Goal: Task Accomplishment & Management: Manage account settings

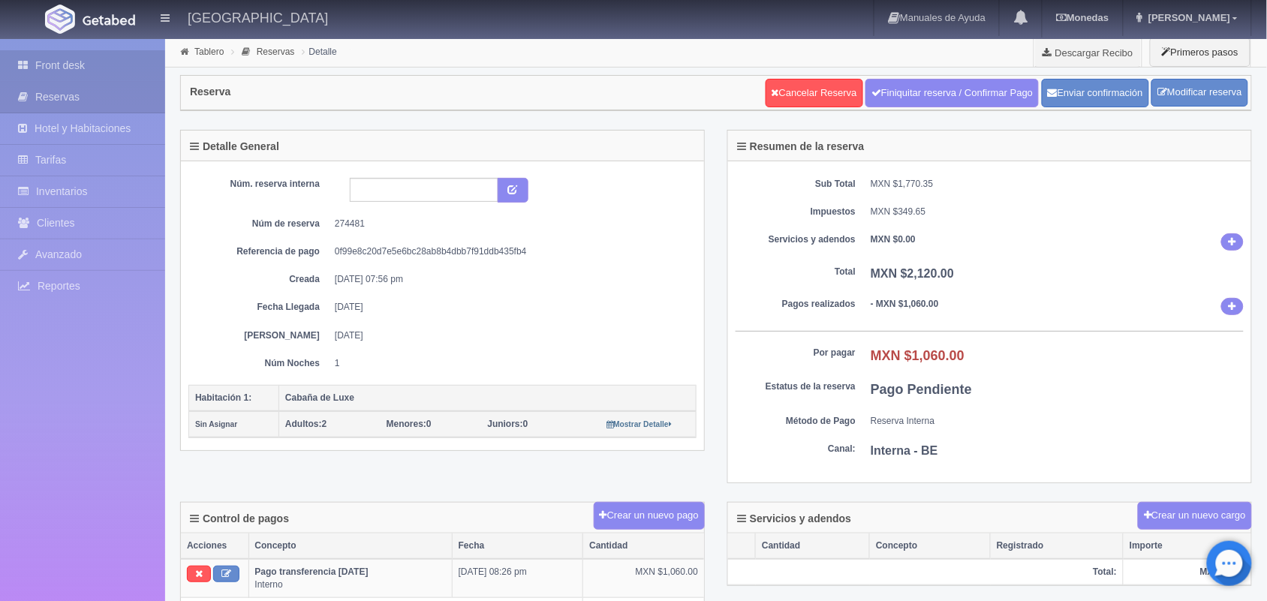
click at [85, 65] on link "Front desk" at bounding box center [82, 65] width 165 height 31
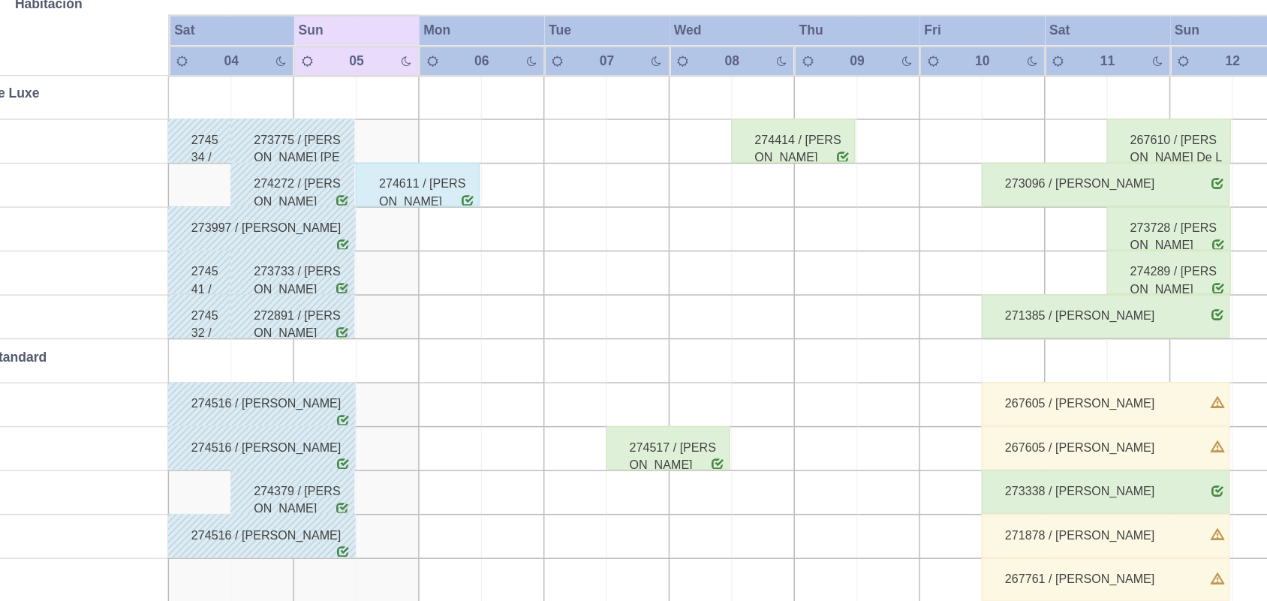
scroll to position [137, 0]
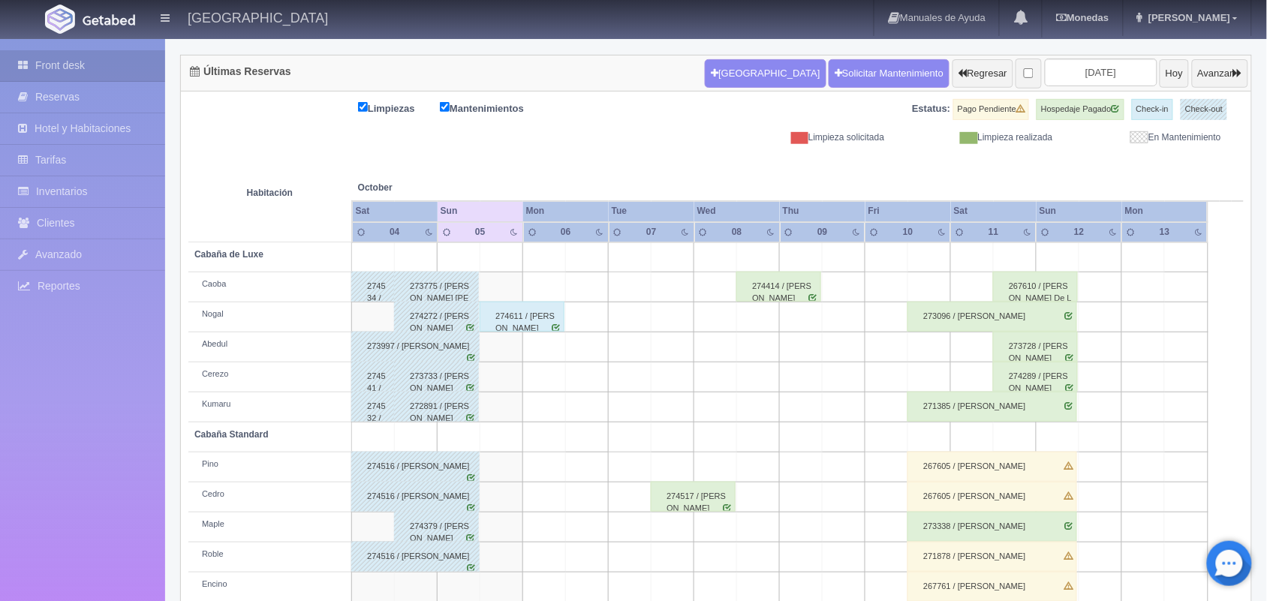
click at [747, 338] on td at bounding box center [758, 347] width 43 height 30
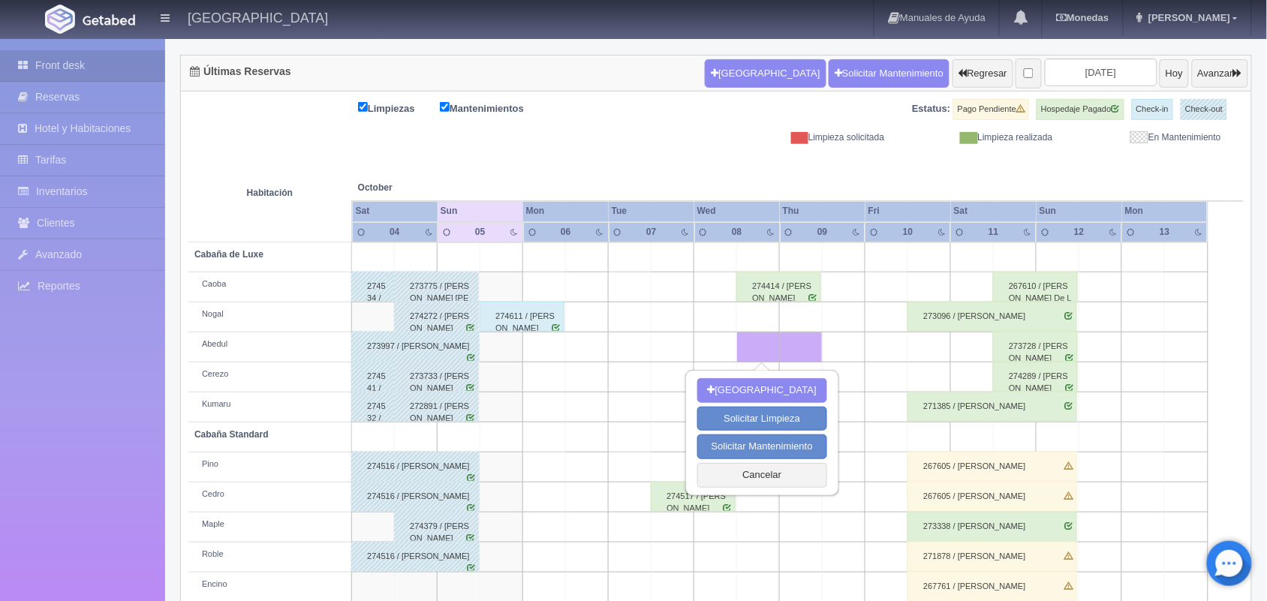
scroll to position [170, 0]
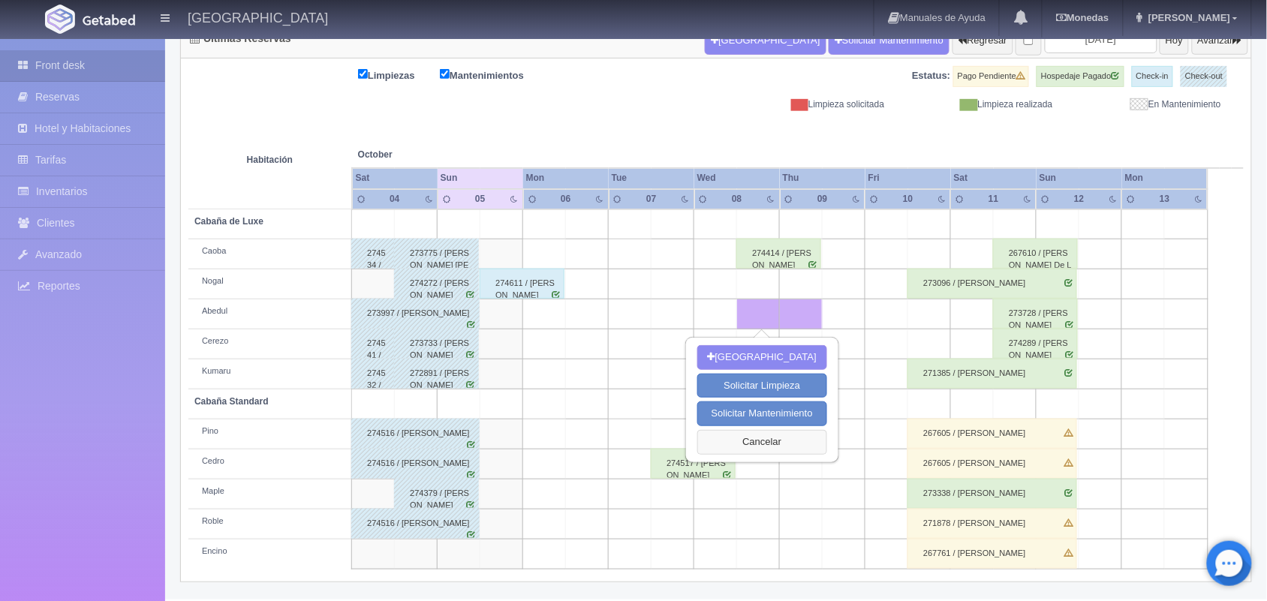
click at [752, 436] on button "Cancelar" at bounding box center [762, 442] width 130 height 25
